Goal: Task Accomplishment & Management: Manage account settings

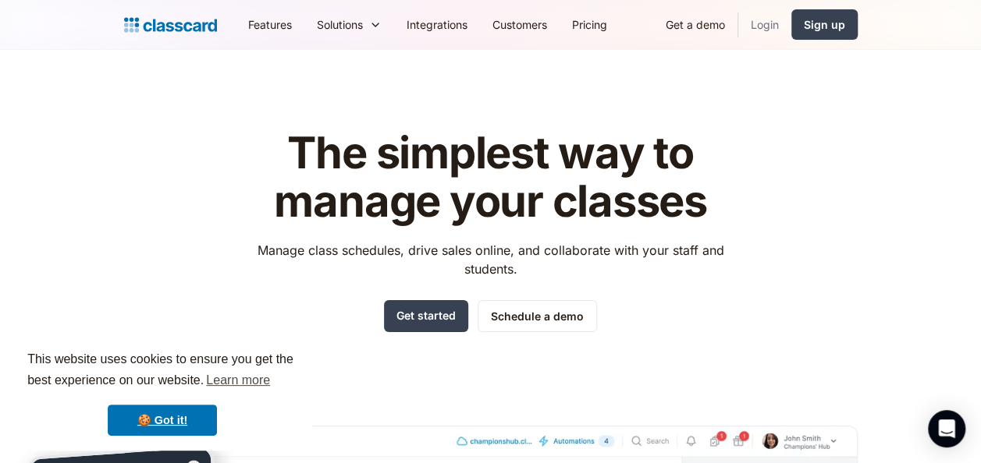
click at [779, 25] on link "Login" at bounding box center [764, 24] width 53 height 35
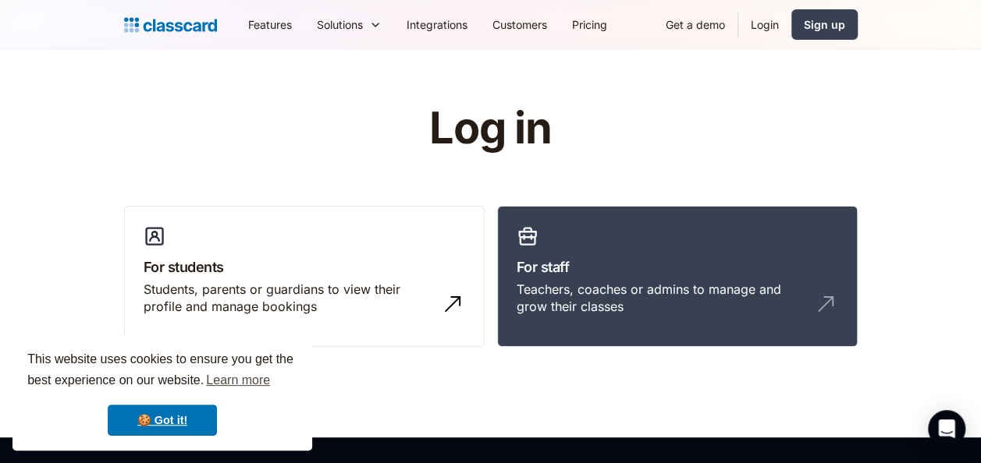
click at [777, 24] on link "Login" at bounding box center [764, 24] width 53 height 35
click at [272, 275] on h3 "For students" at bounding box center [304, 267] width 321 height 21
